Goal: Use online tool/utility: Utilize a website feature to perform a specific function

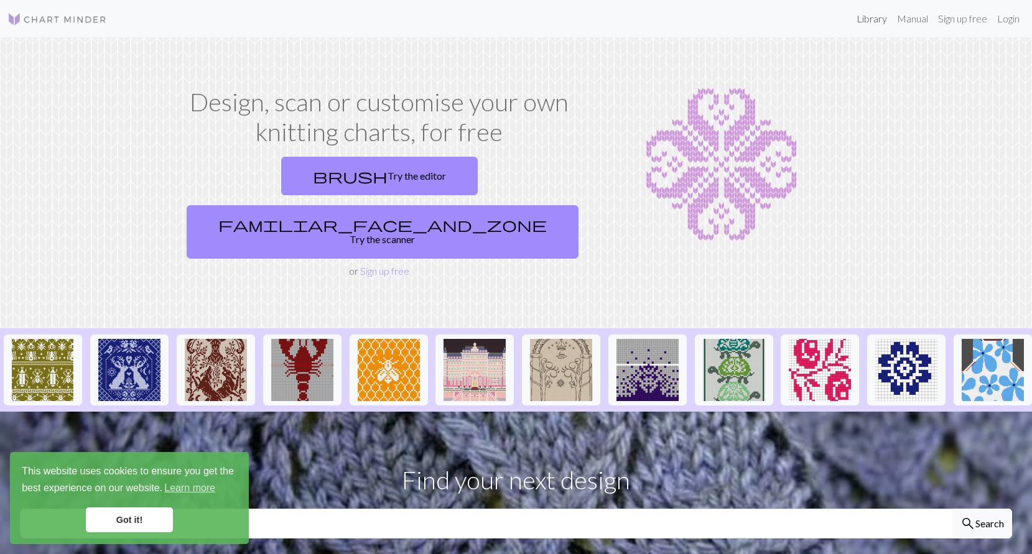
click at [884, 21] on link "Library" at bounding box center [871, 18] width 40 height 25
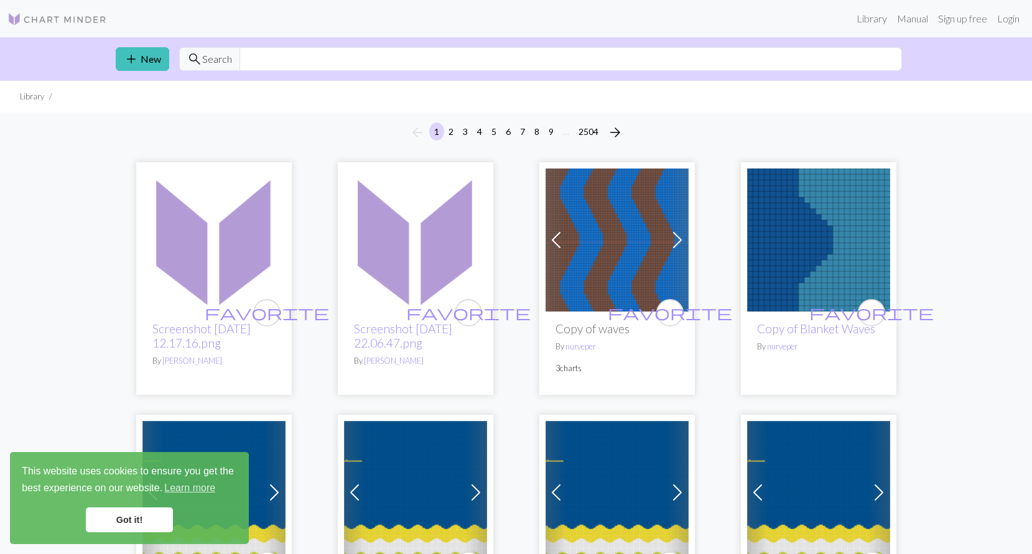
click at [31, 14] on img at bounding box center [56, 19] width 99 height 15
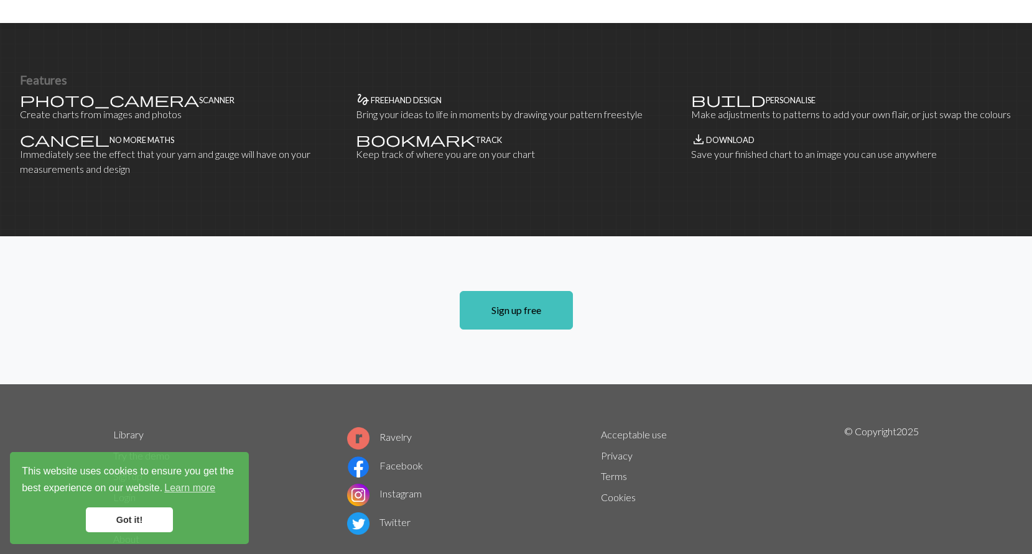
scroll to position [757, 0]
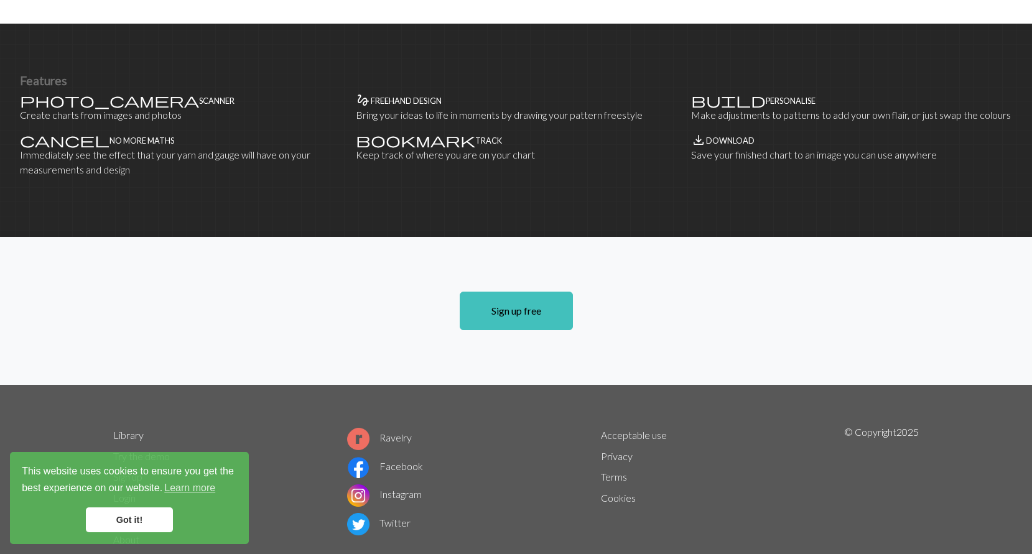
click at [132, 450] on link "Try the demo" at bounding box center [141, 456] width 57 height 12
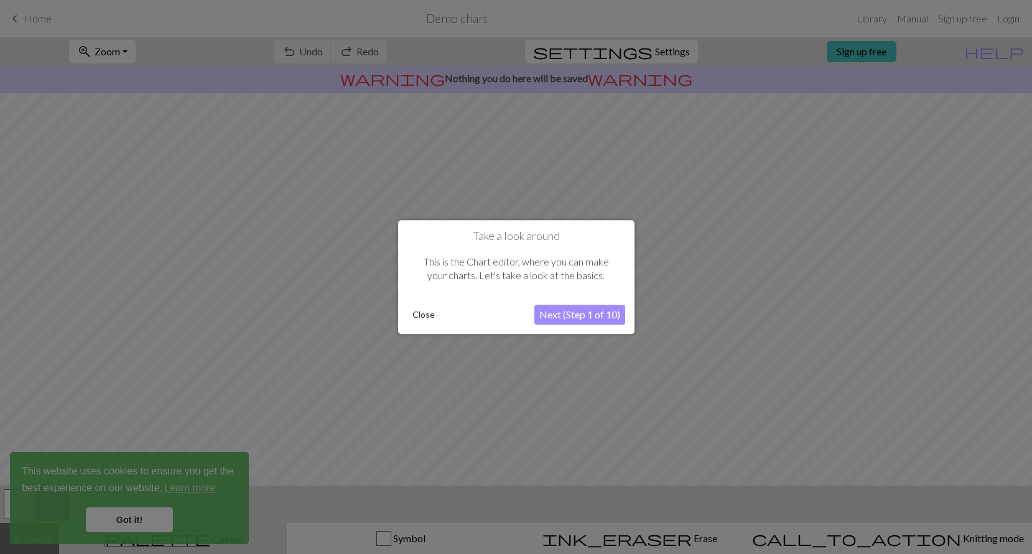
click at [609, 318] on button "Next (Step 1 of 10)" at bounding box center [579, 315] width 91 height 20
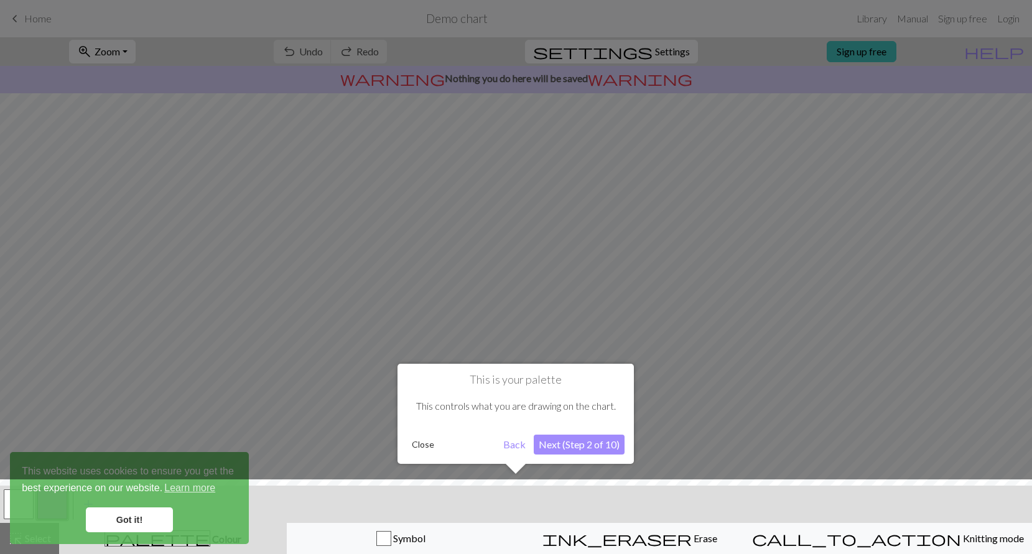
click at [557, 447] on button "Next (Step 2 of 10)" at bounding box center [579, 445] width 91 height 20
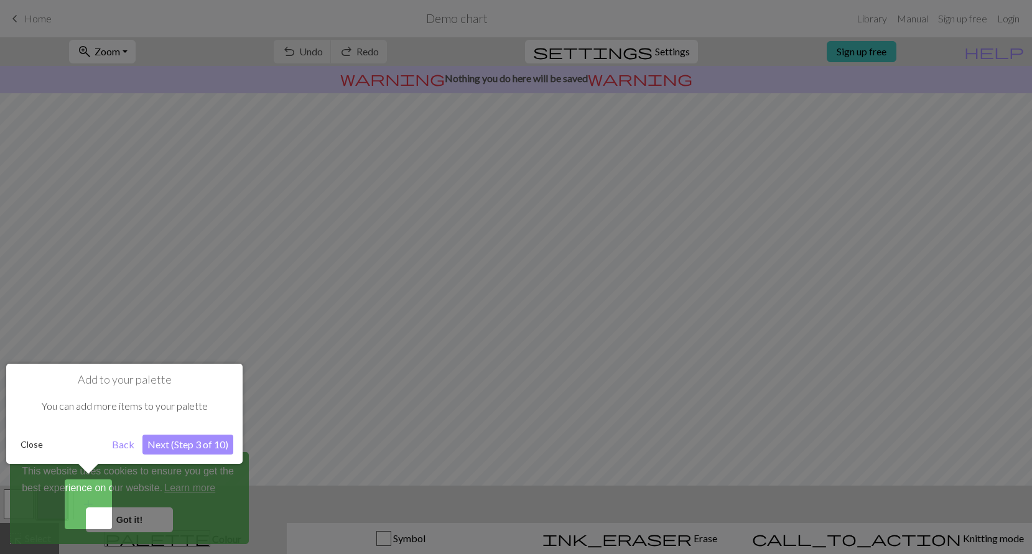
click at [174, 438] on button "Next (Step 3 of 10)" at bounding box center [187, 445] width 91 height 20
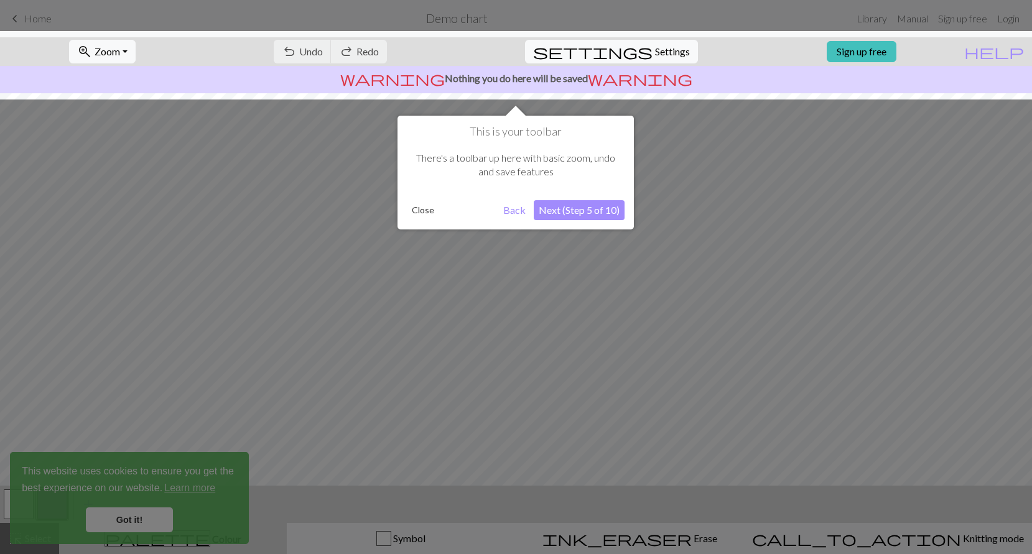
click at [576, 211] on button "Next (Step 5 of 10)" at bounding box center [579, 210] width 91 height 20
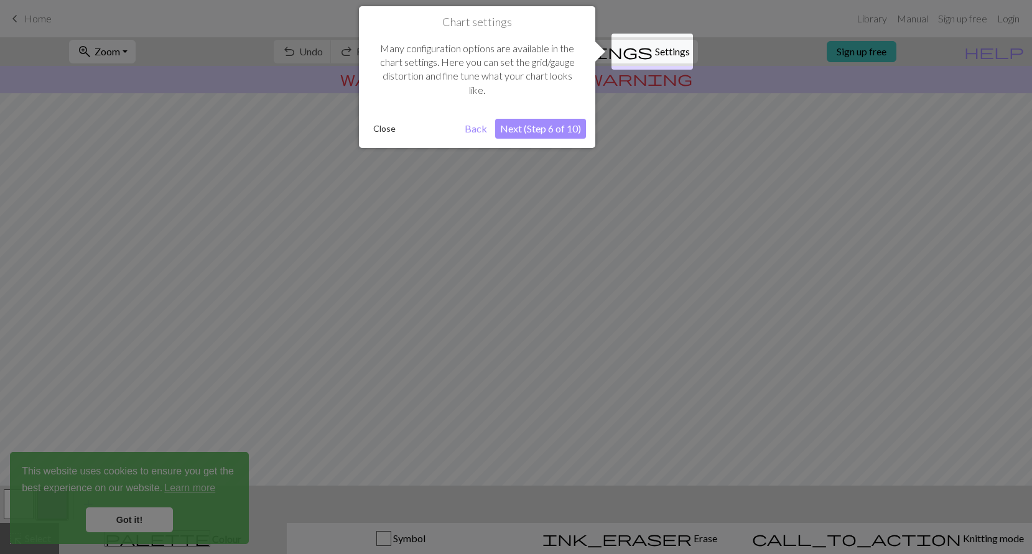
click at [554, 125] on button "Next (Step 6 of 10)" at bounding box center [540, 129] width 91 height 20
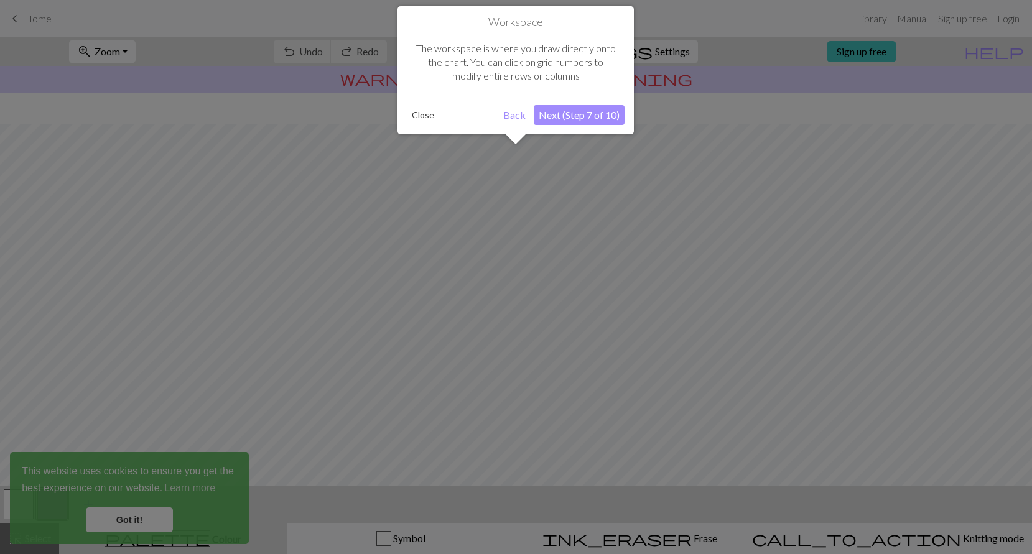
scroll to position [62, 0]
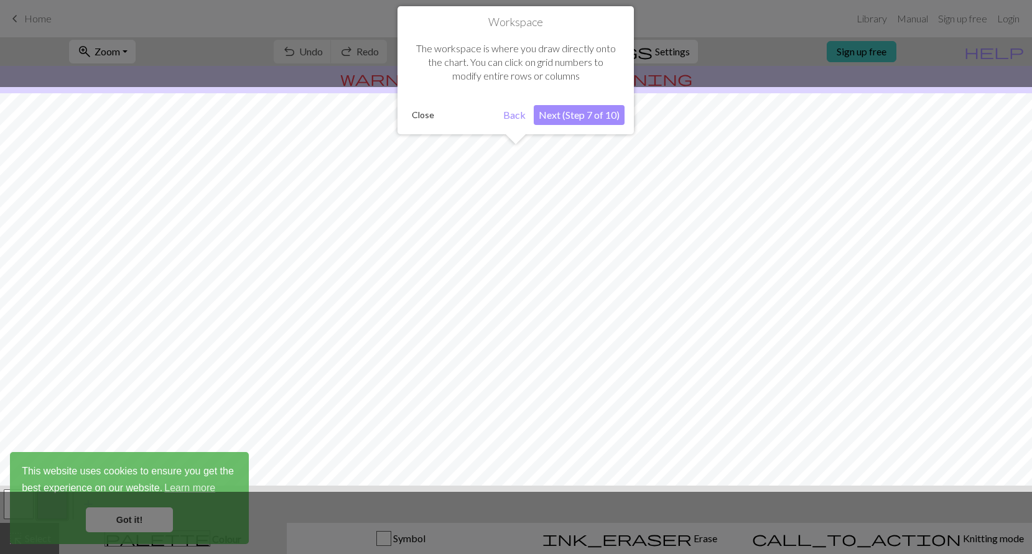
click at [555, 114] on button "Next (Step 7 of 10)" at bounding box center [579, 115] width 91 height 20
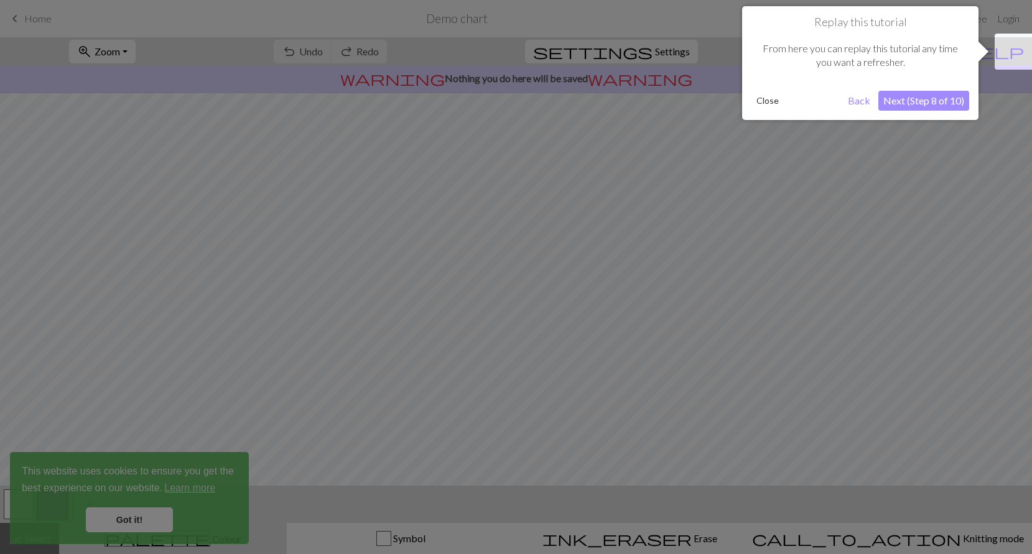
click at [910, 93] on button "Next (Step 8 of 10)" at bounding box center [923, 101] width 91 height 20
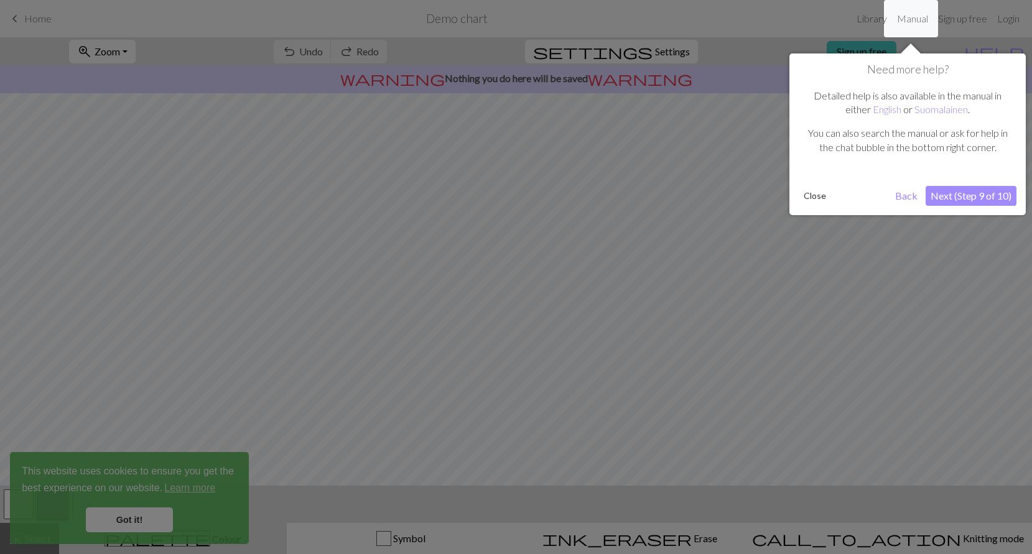
click at [950, 197] on button "Next (Step 9 of 10)" at bounding box center [970, 196] width 91 height 20
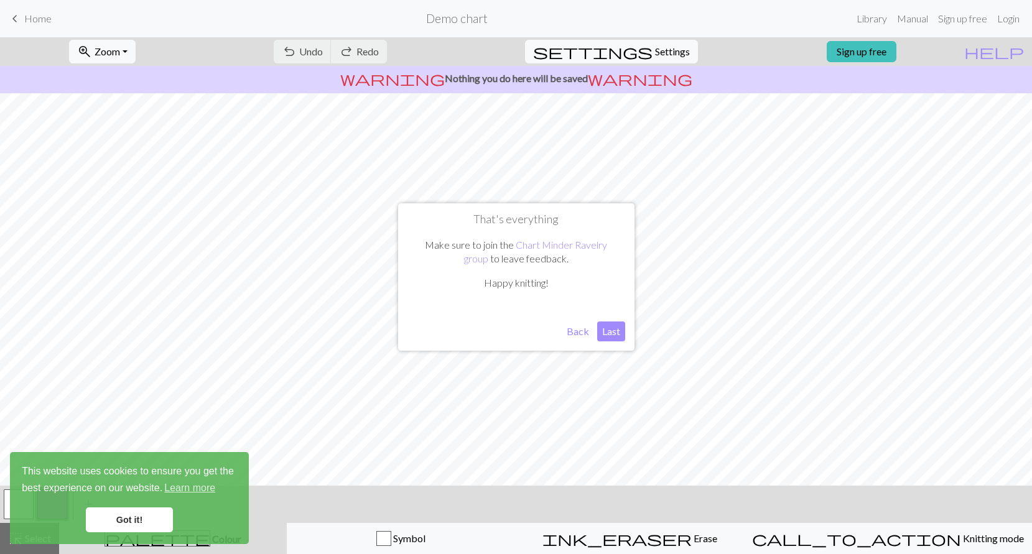
click at [608, 330] on button "Last" at bounding box center [611, 332] width 28 height 20
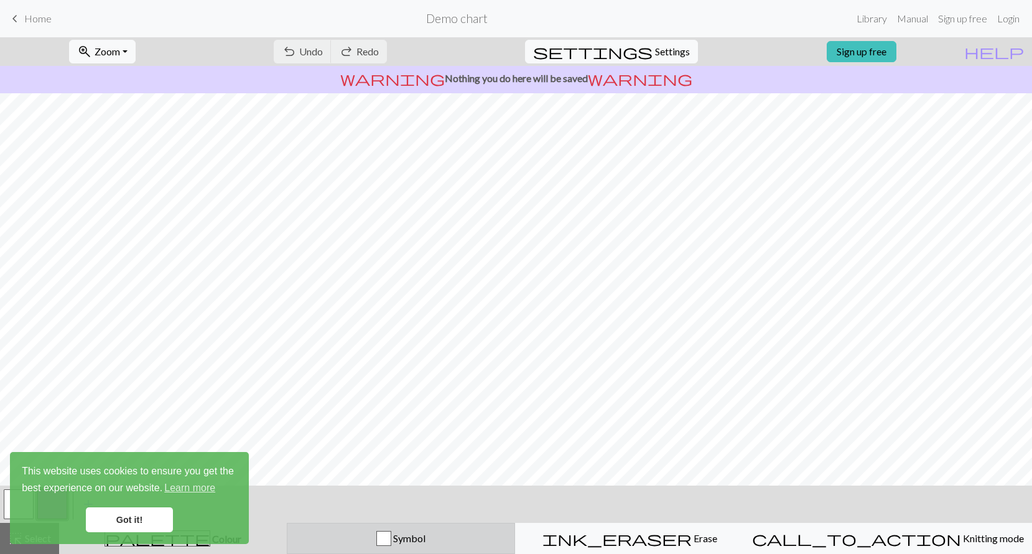
click at [425, 536] on span "Symbol" at bounding box center [408, 538] width 34 height 12
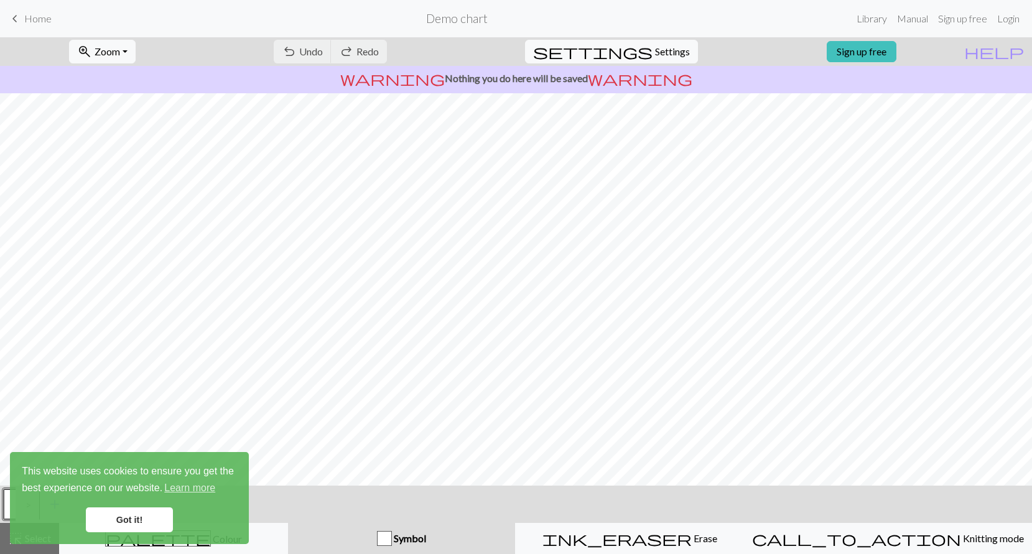
click at [136, 520] on link "Got it!" at bounding box center [129, 519] width 87 height 25
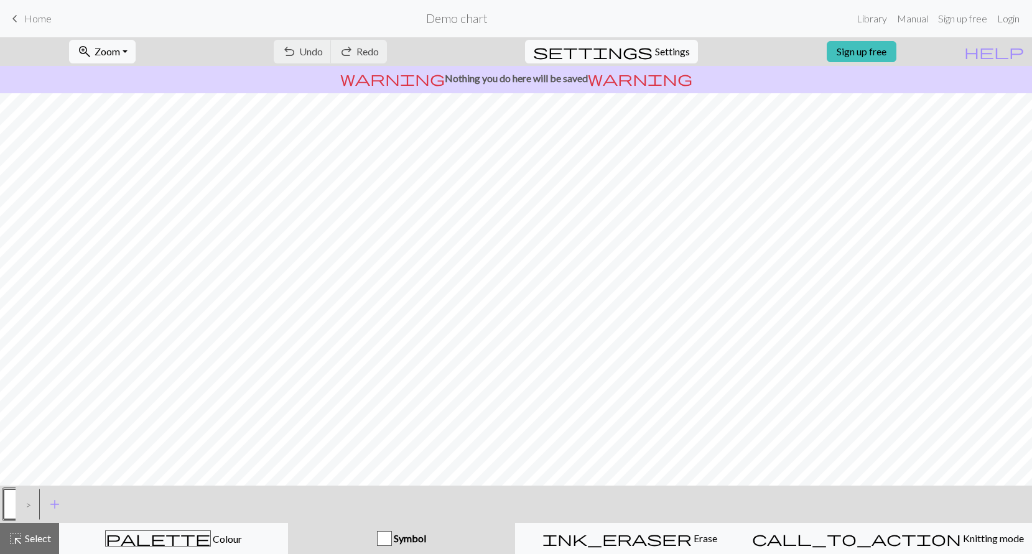
click at [426, 544] on span "Symbol" at bounding box center [409, 538] width 34 height 12
click at [28, 506] on div ">" at bounding box center [26, 505] width 20 height 34
click at [53, 502] on span "add" at bounding box center [54, 504] width 15 height 17
click at [447, 545] on div "Symbol" at bounding box center [401, 538] width 213 height 15
click at [34, 548] on button "highlight_alt Select Select" at bounding box center [29, 538] width 59 height 31
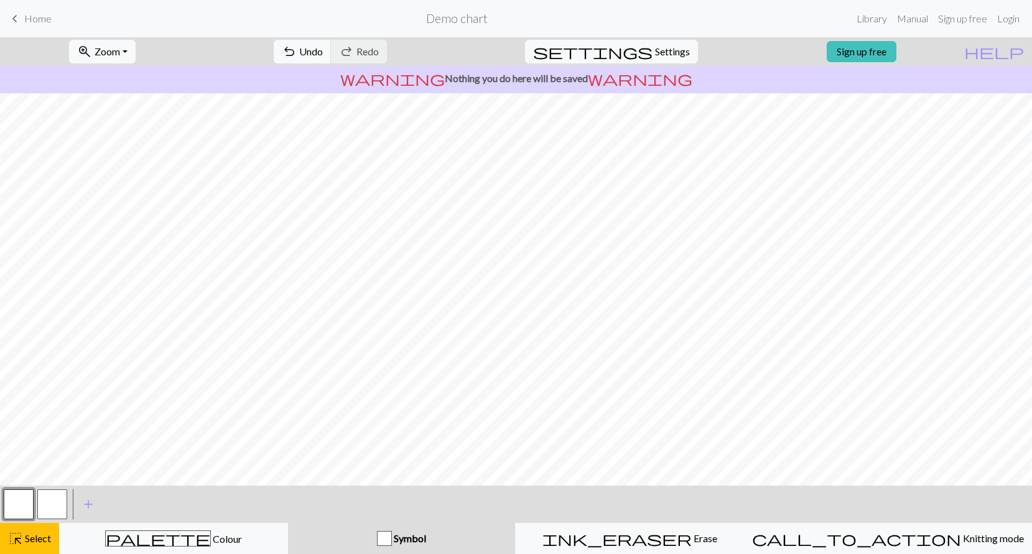
click at [423, 540] on span "Symbol" at bounding box center [409, 538] width 34 height 12
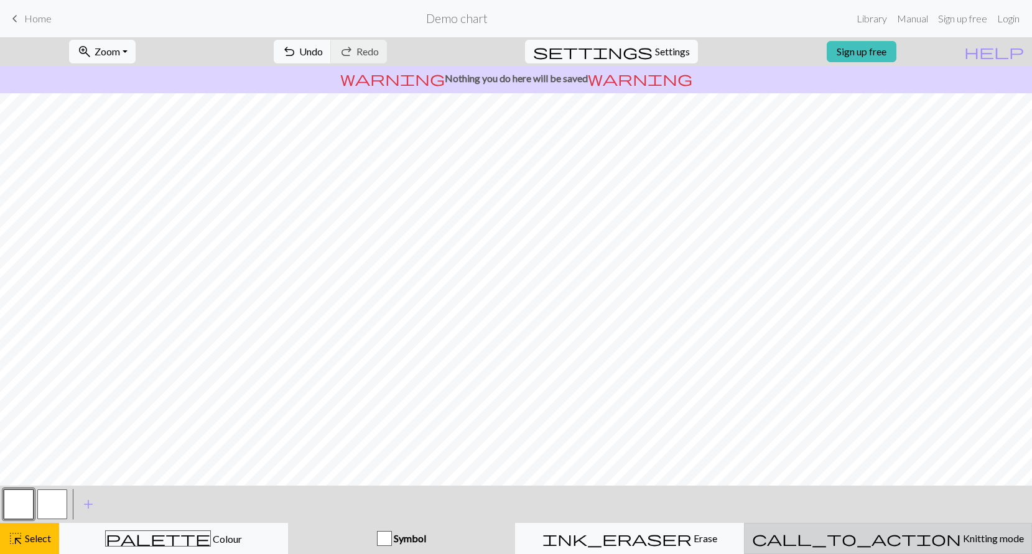
click at [872, 537] on span "call_to_action" at bounding box center [856, 538] width 209 height 17
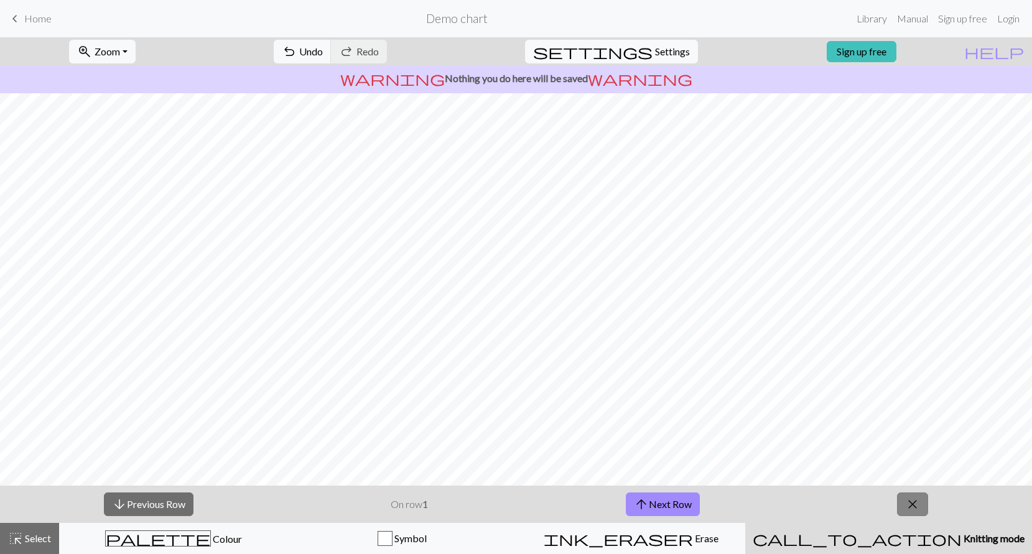
click at [917, 499] on span "close" at bounding box center [912, 504] width 15 height 17
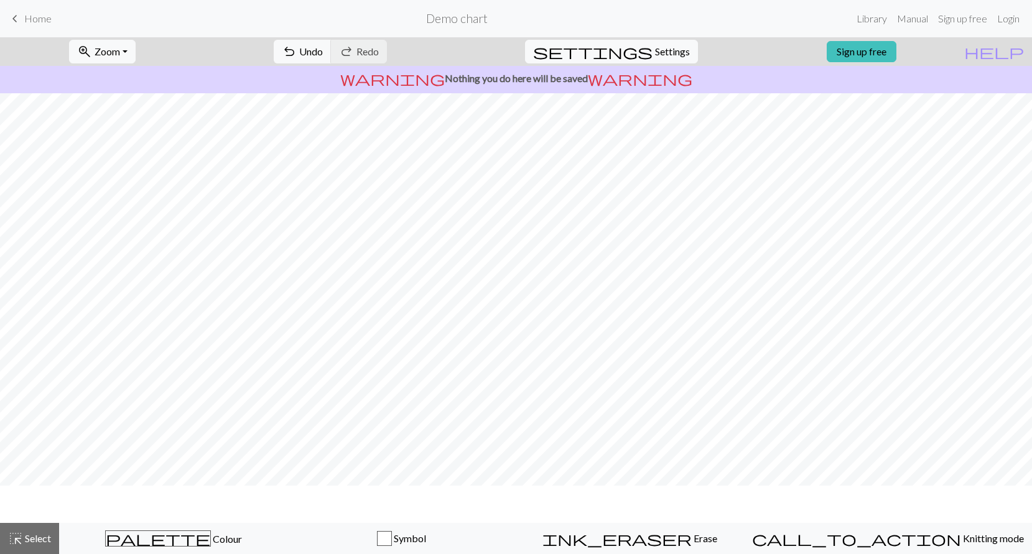
scroll to position [24, 0]
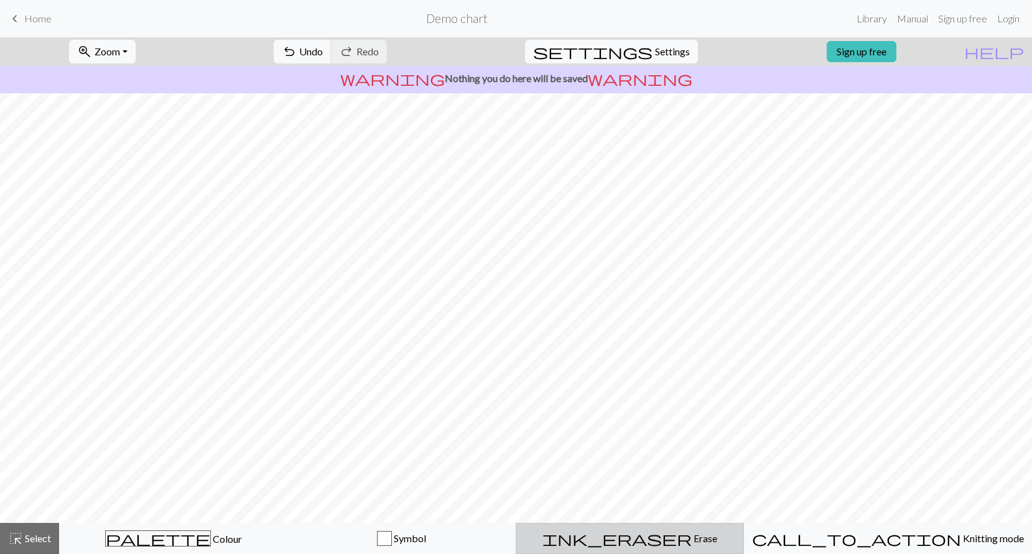
click at [692, 540] on span "Erase" at bounding box center [704, 538] width 25 height 12
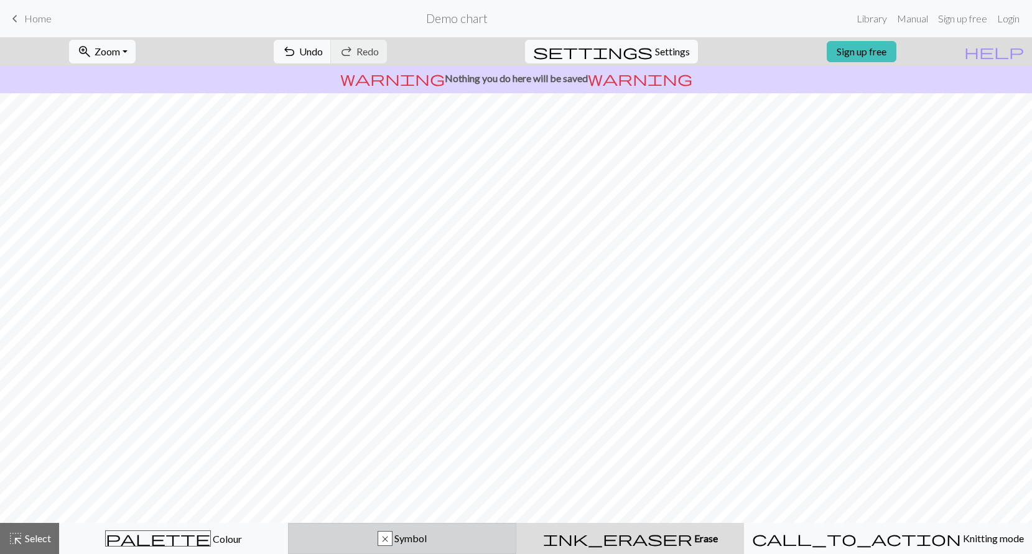
click at [428, 549] on button "x Symbol" at bounding box center [402, 538] width 229 height 31
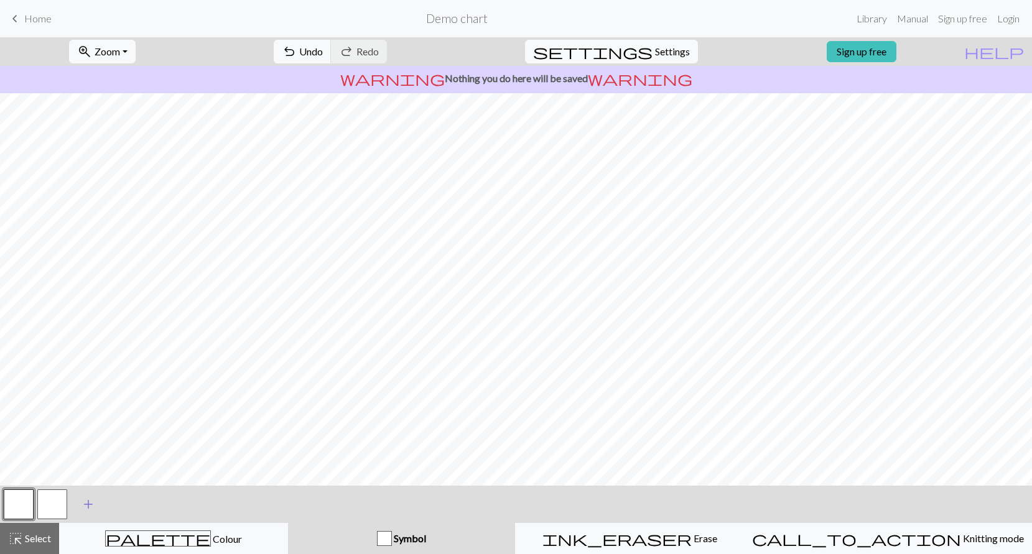
click at [85, 505] on span "add" at bounding box center [88, 504] width 15 height 17
click at [44, 498] on button "button" at bounding box center [52, 504] width 30 height 30
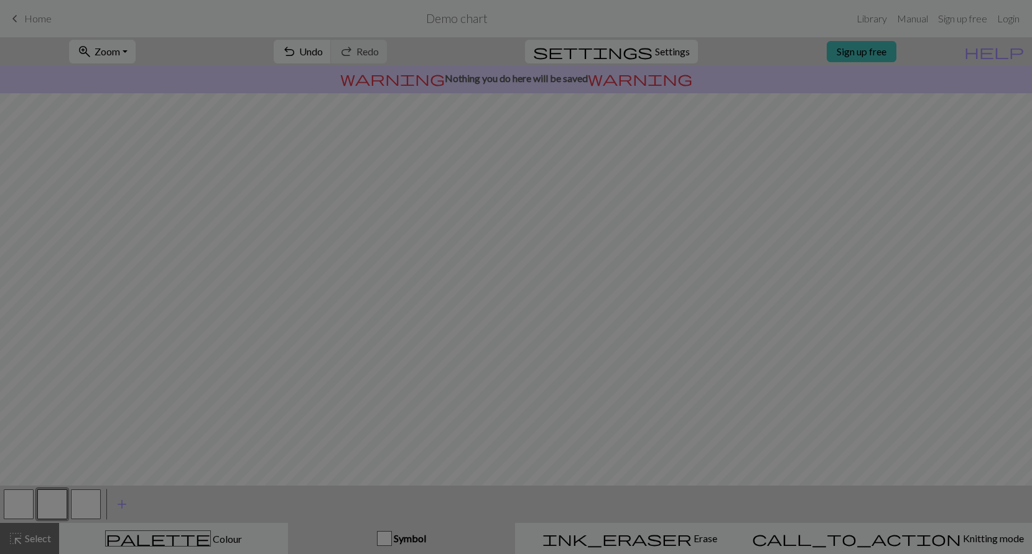
click at [44, 498] on div "Edit symbol Name d f g h j k p s t F H J O P T / | 0 1 2 3 4 5 6 7 8 9 e m n G …" at bounding box center [516, 277] width 1032 height 554
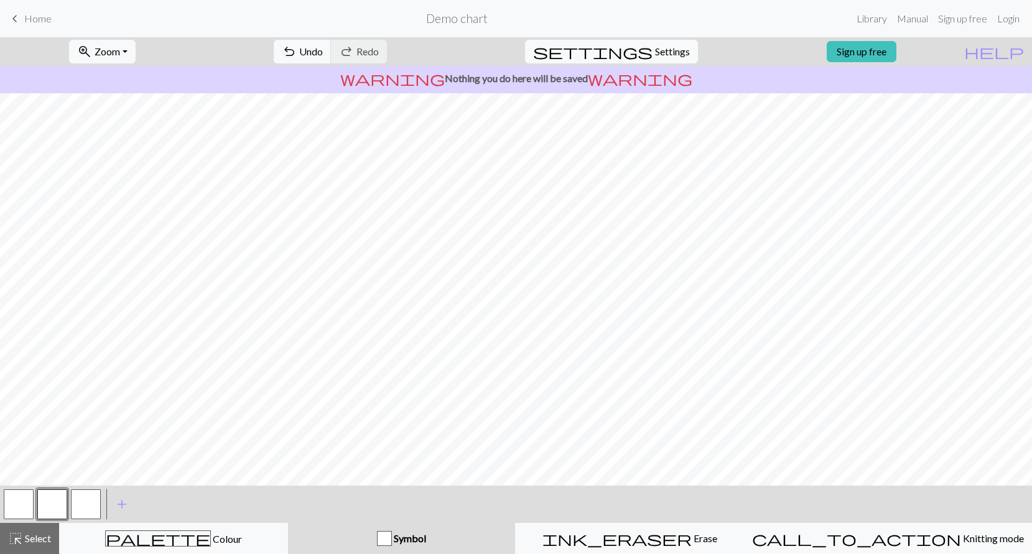
click at [44, 498] on button "button" at bounding box center [52, 504] width 30 height 30
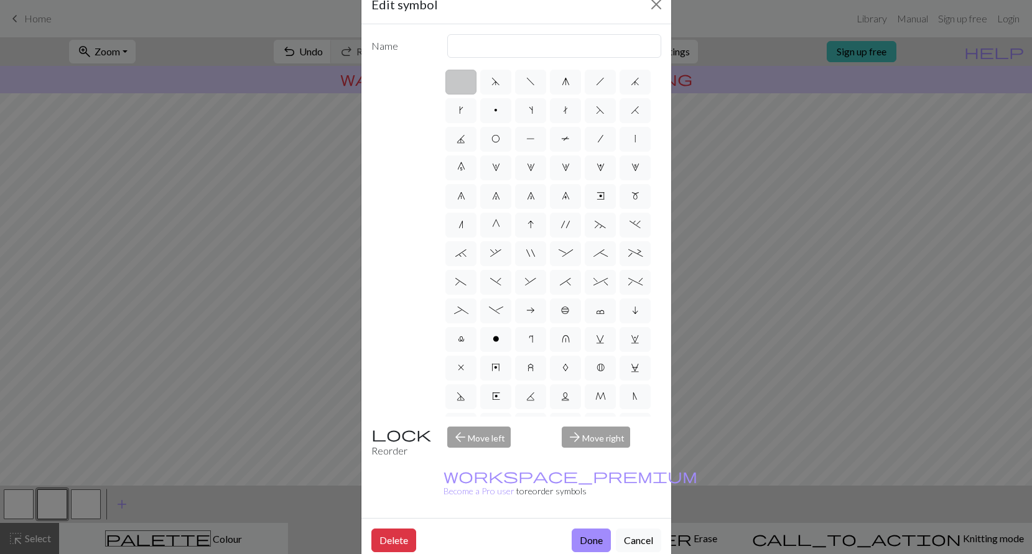
scroll to position [0, 0]
click at [588, 438] on div "arrow_forward Move right" at bounding box center [611, 443] width 114 height 32
click at [589, 443] on div "arrow_forward Move right" at bounding box center [611, 443] width 114 height 32
click at [532, 137] on span "P" at bounding box center [530, 138] width 9 height 10
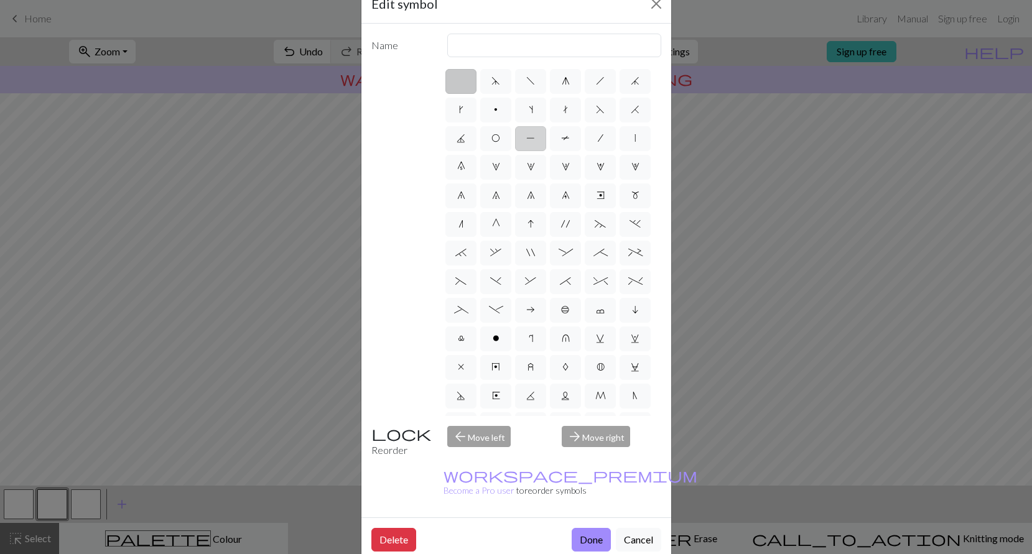
click at [532, 137] on input "P" at bounding box center [530, 135] width 8 height 8
radio input "true"
type input "purl"
click at [637, 528] on button "Cancel" at bounding box center [638, 540] width 45 height 24
